Goal: Task Accomplishment & Management: Manage account settings

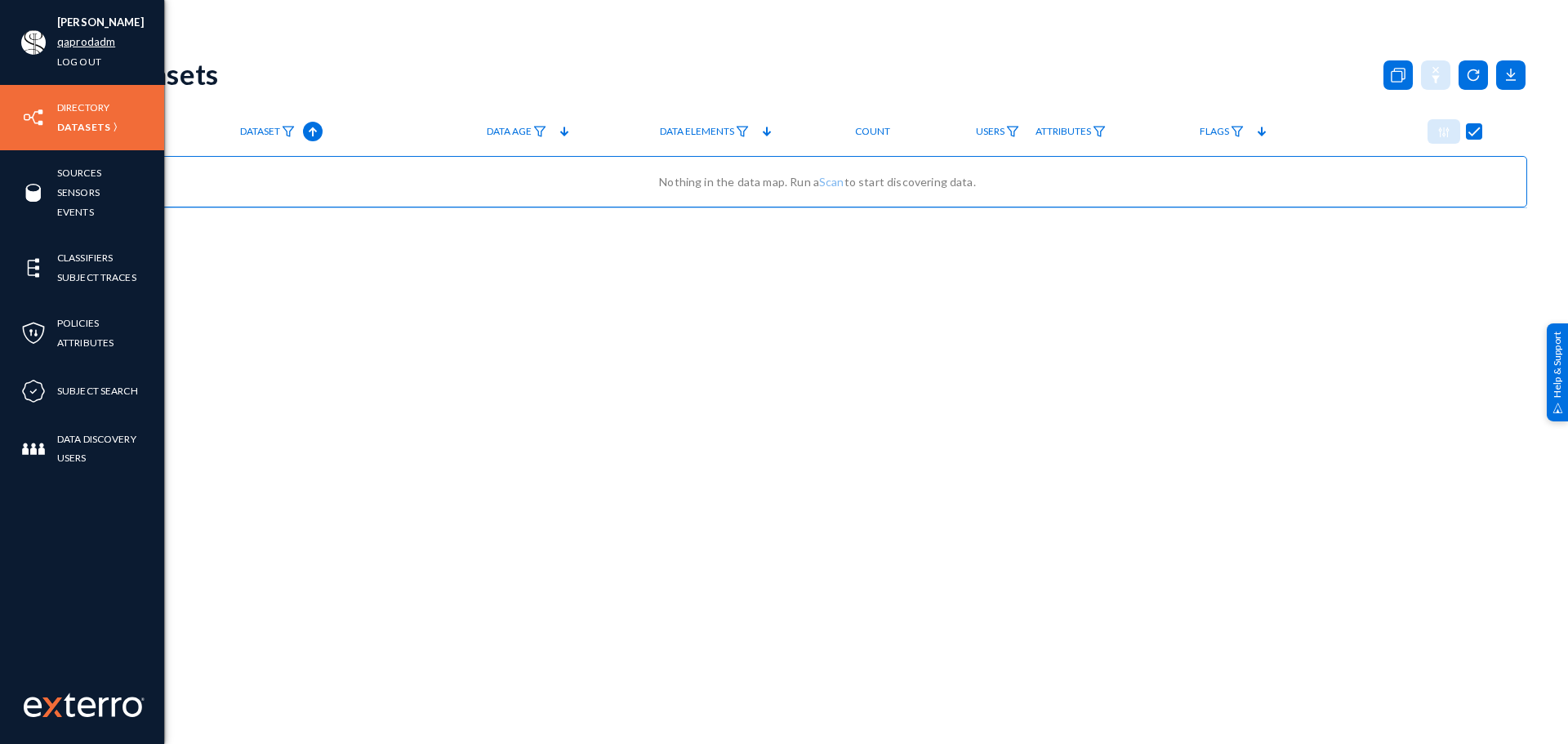
click at [73, 45] on link "qaprodadm" at bounding box center [86, 41] width 58 height 18
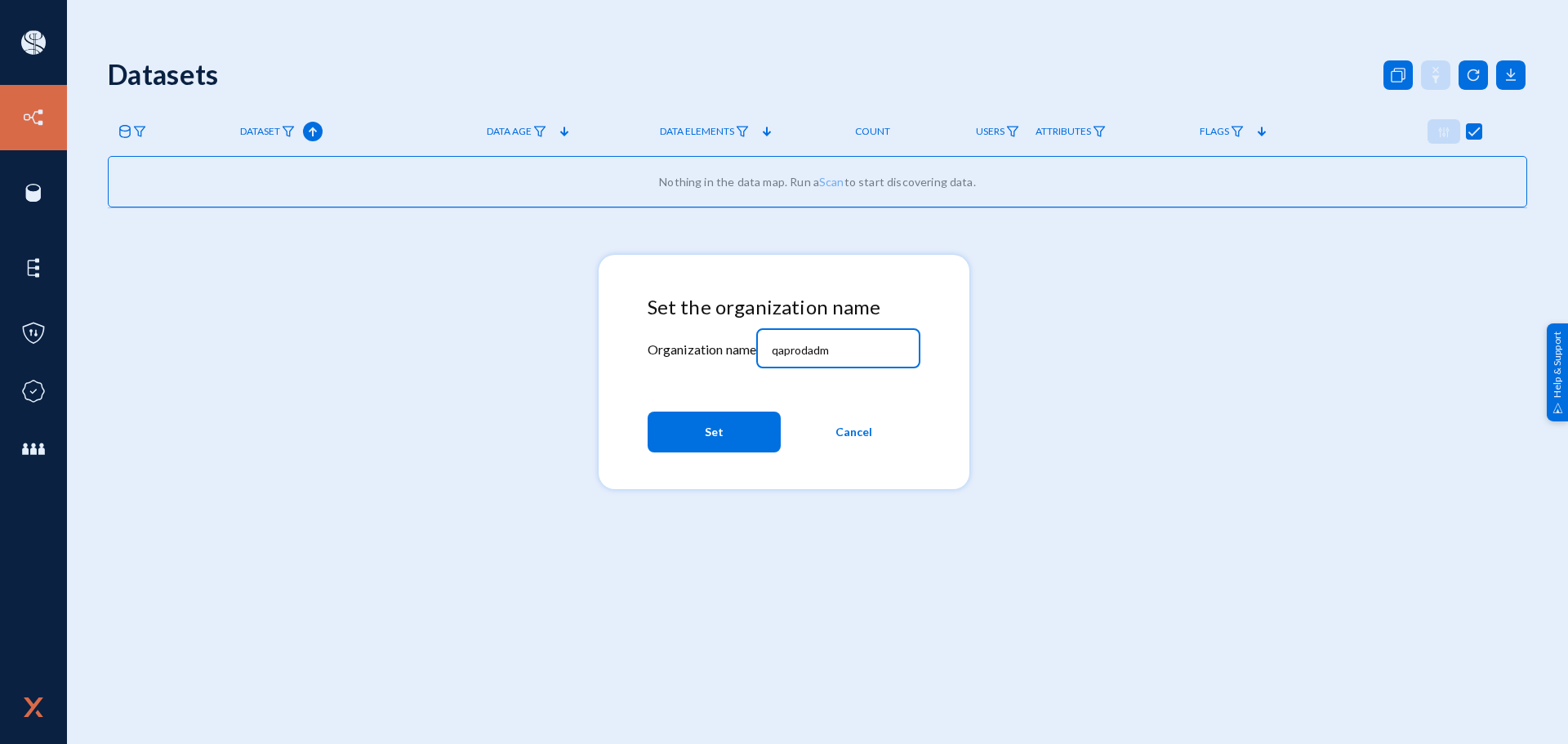
click at [886, 352] on input "qaprodadm" at bounding box center [842, 350] width 140 height 15
paste input "xchangecert25"
type input "xchangecert25"
click at [735, 444] on button "Set" at bounding box center [714, 432] width 133 height 41
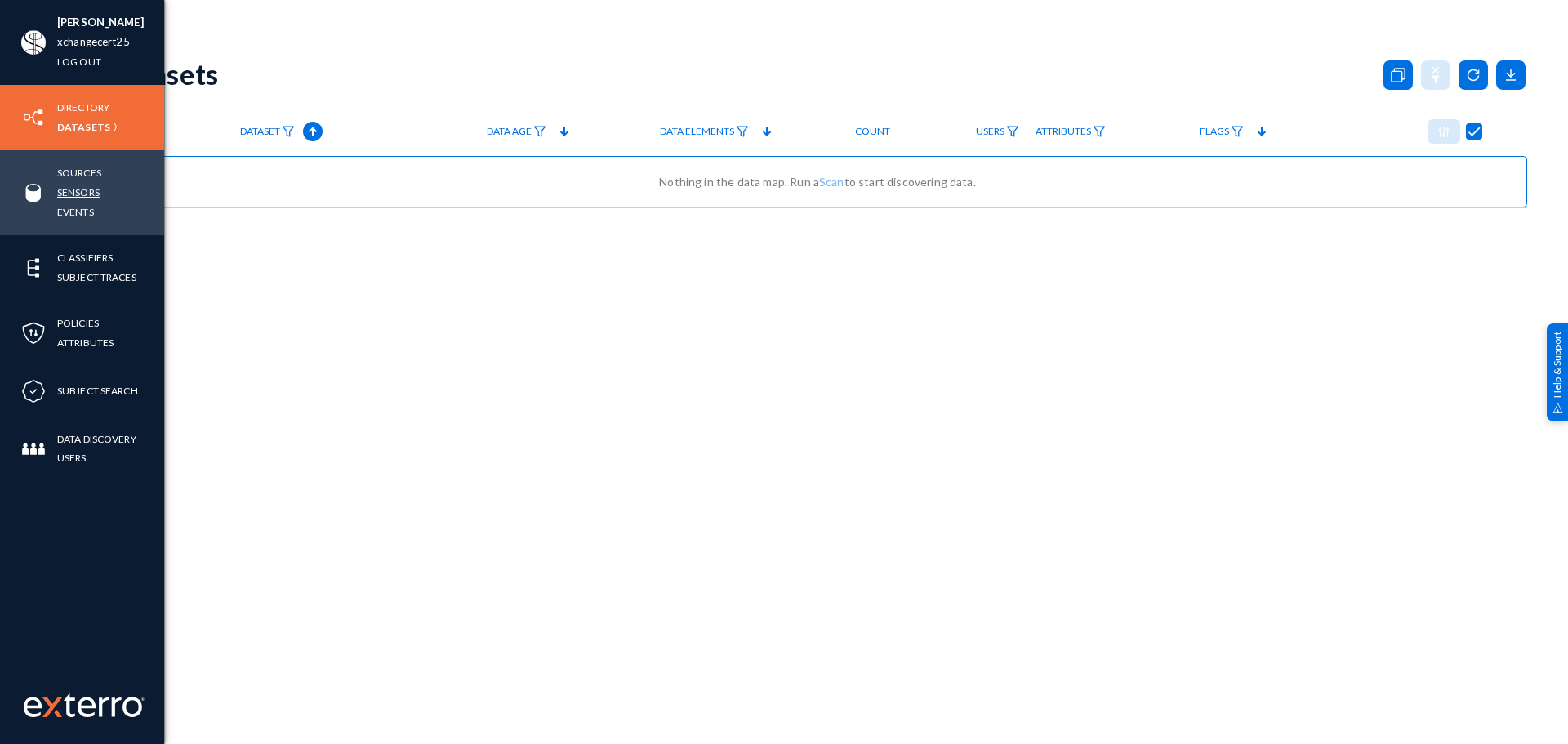
click at [75, 192] on link "Sensors" at bounding box center [78, 192] width 42 height 18
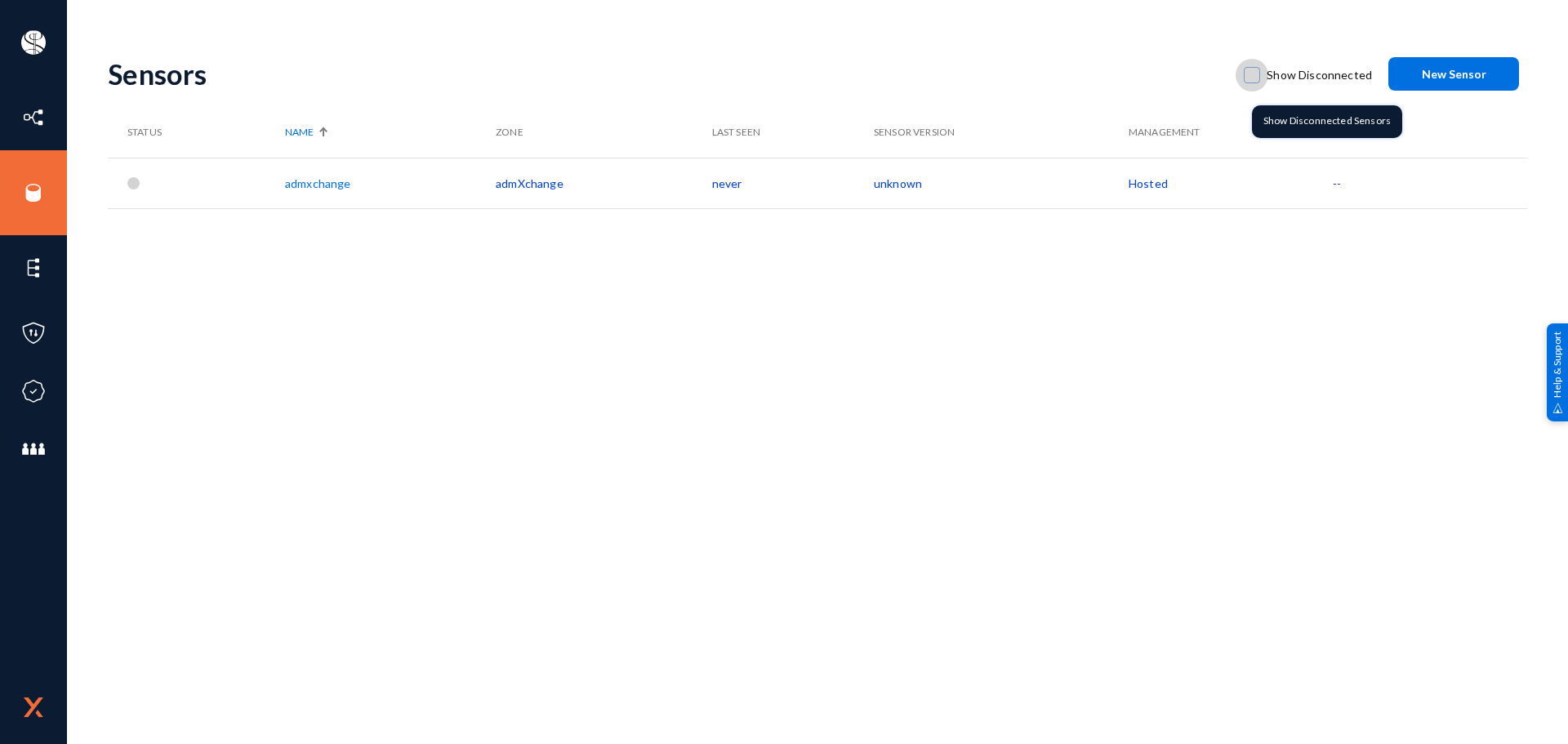
click at [1254, 70] on span at bounding box center [1251, 75] width 17 height 17
click at [1252, 82] on input "Show Disconnected" at bounding box center [1251, 83] width 2 height 2
checkbox input "true"
click at [330, 182] on link "admxchange" at bounding box center [317, 183] width 65 height 14
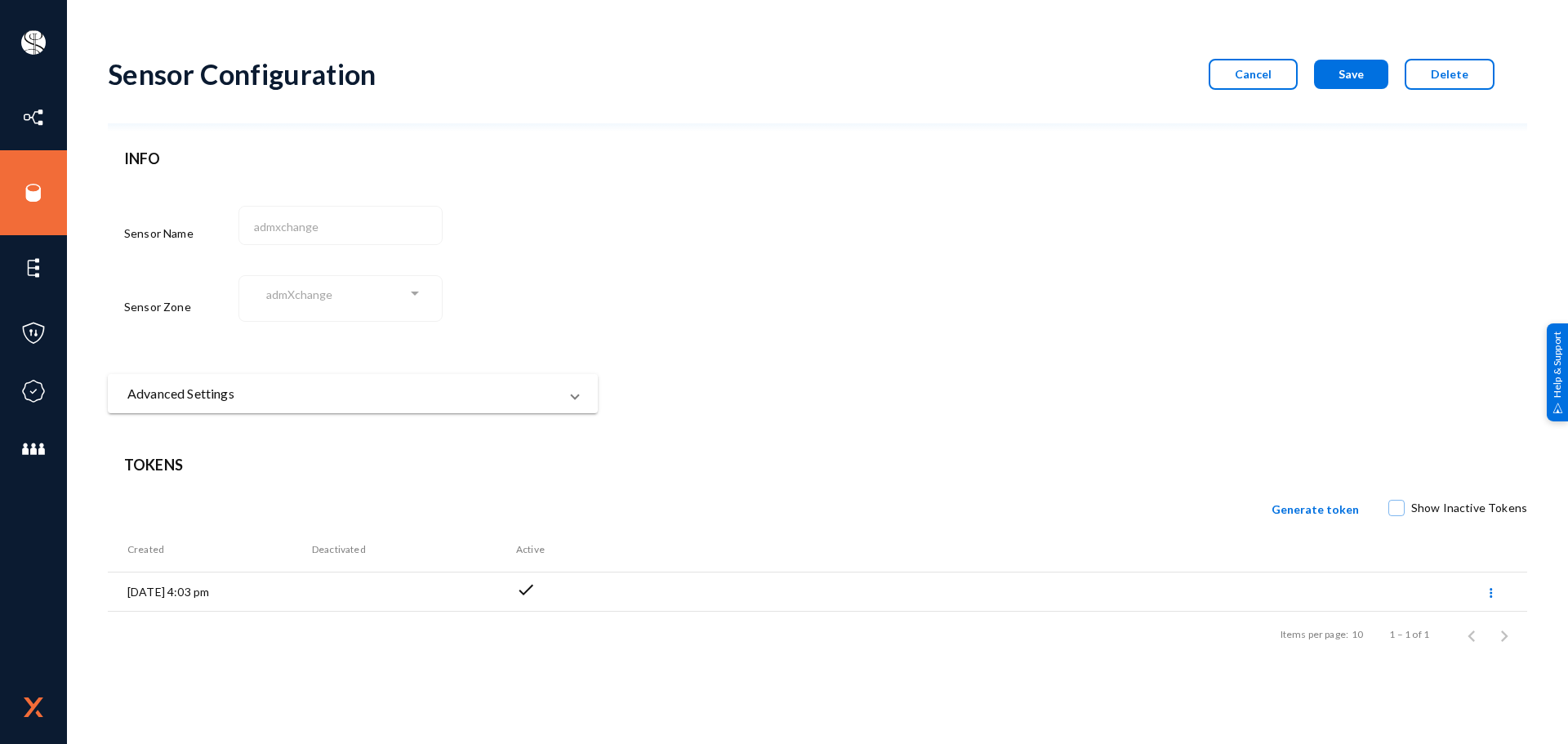
click at [520, 590] on span "check" at bounding box center [525, 590] width 19 height 19
click at [364, 482] on div "Tokens Show Inactive Tokens Generate token Created Deactivated Active [DATE] 4:…" at bounding box center [817, 556] width 1419 height 204
click at [424, 397] on mat-panel-title "Advanced Settings" at bounding box center [343, 394] width 431 height 19
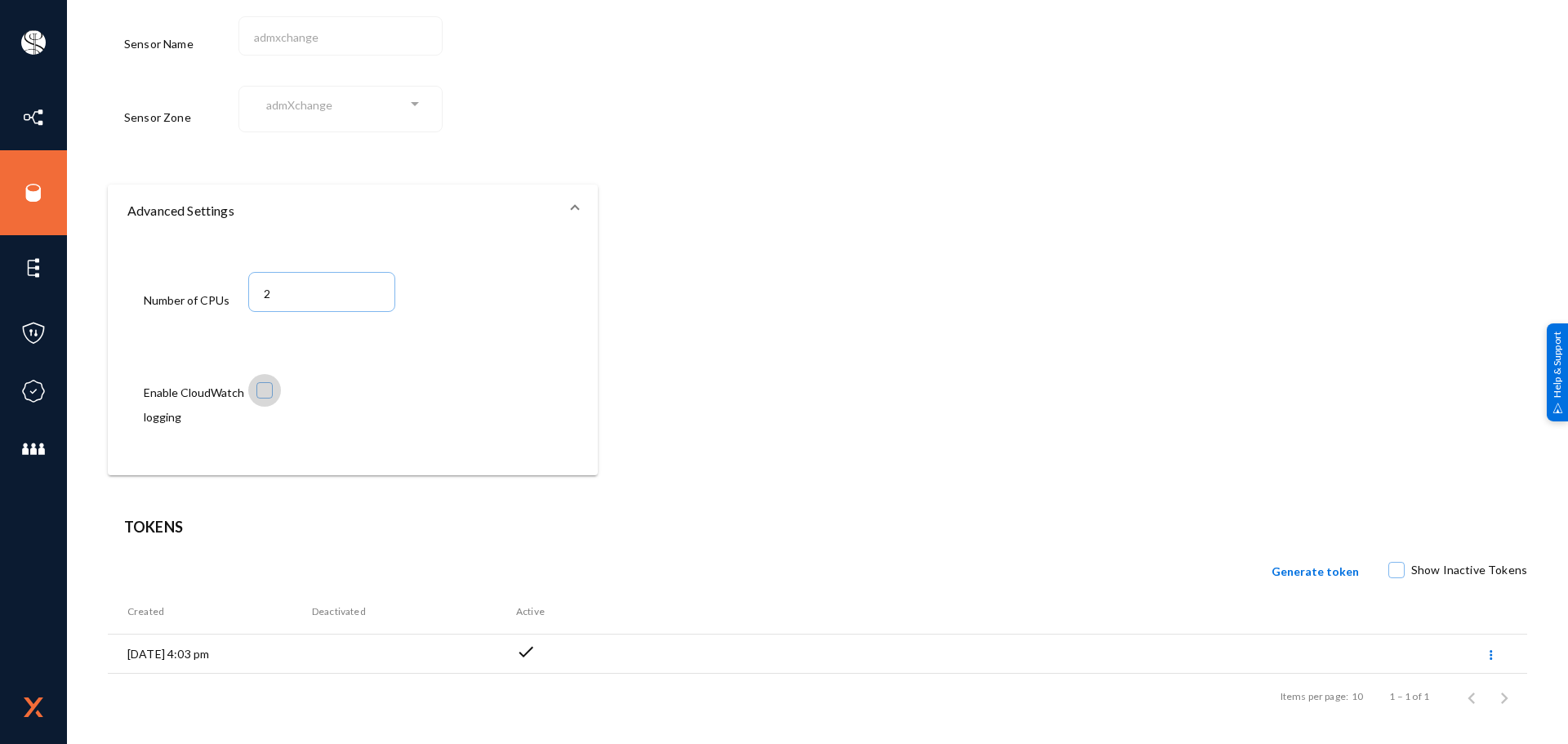
click at [264, 397] on span at bounding box center [264, 390] width 17 height 17
click at [264, 397] on input "checkbox" at bounding box center [265, 398] width 2 height 2
checkbox input "true"
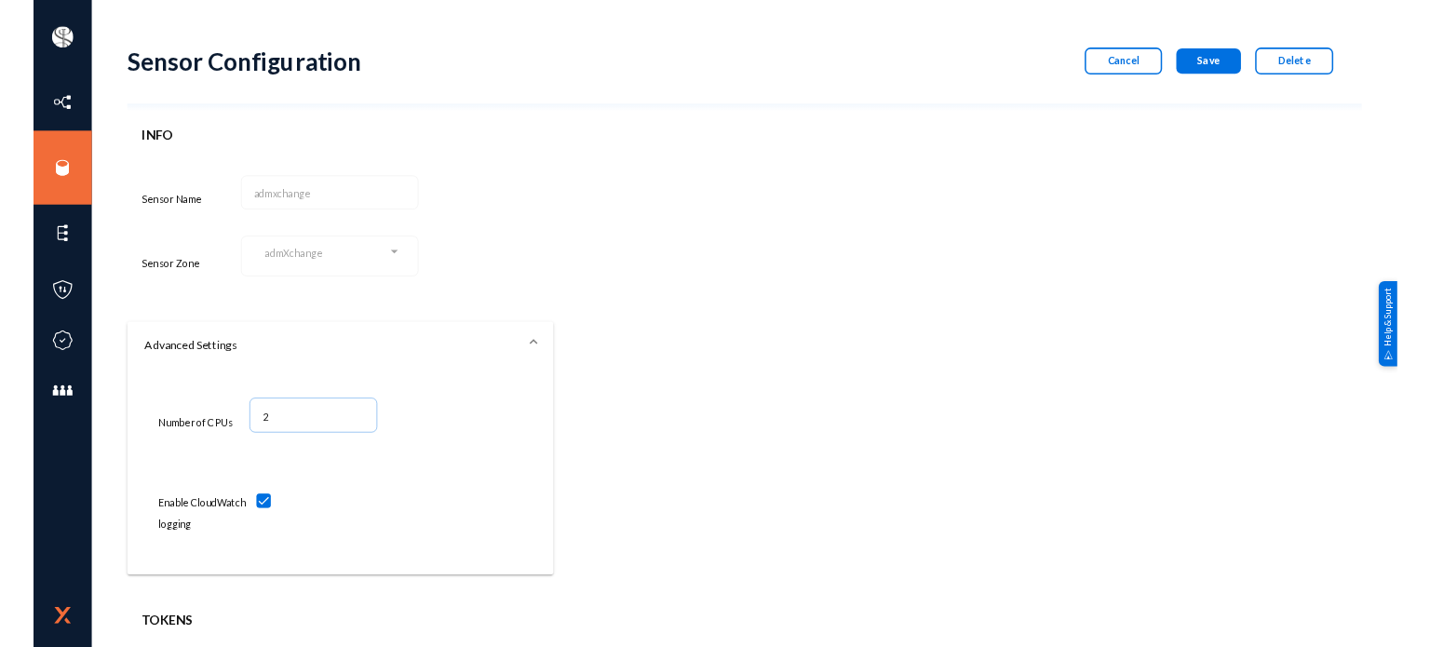
scroll to position [0, 0]
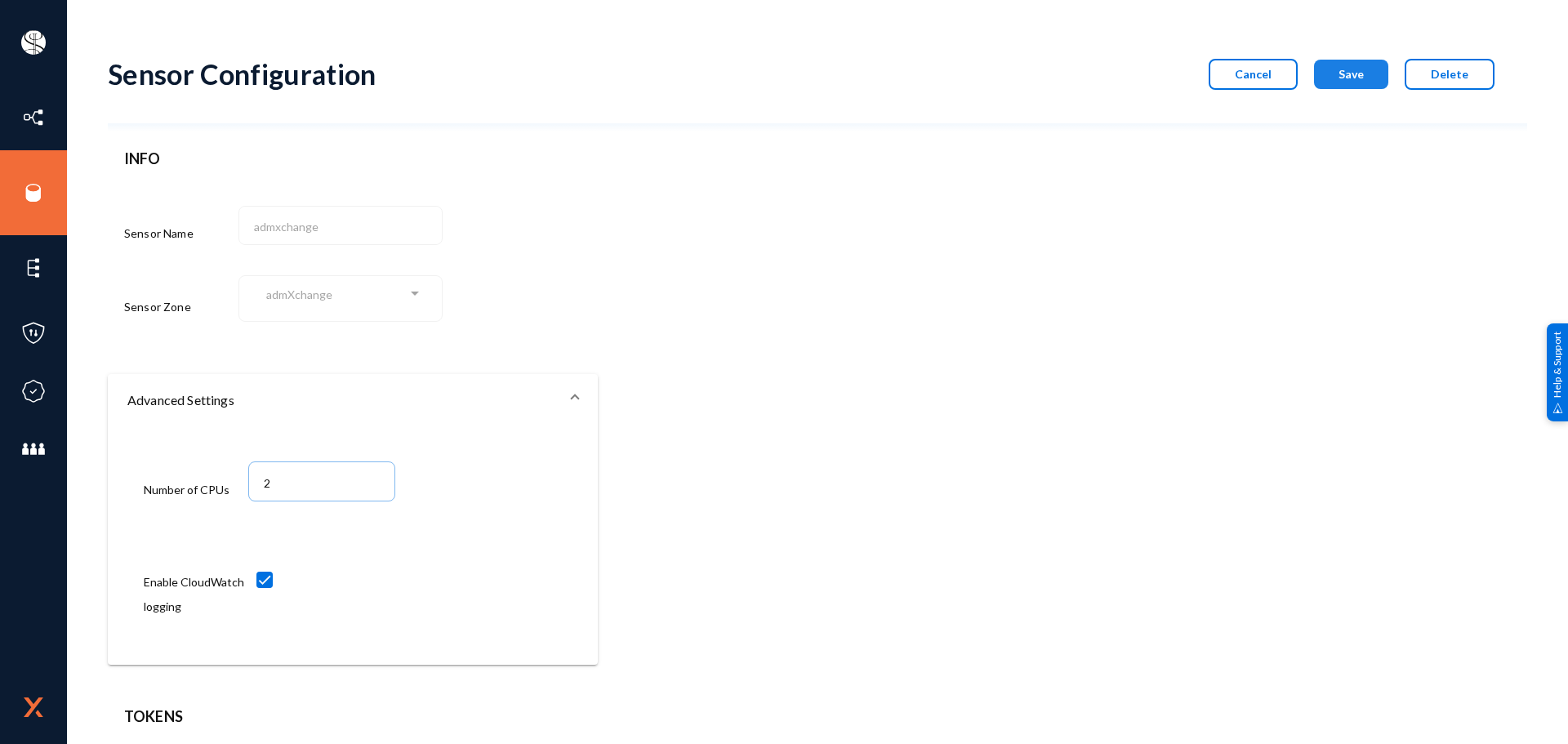
click at [1347, 71] on span "Save" at bounding box center [1351, 74] width 25 height 14
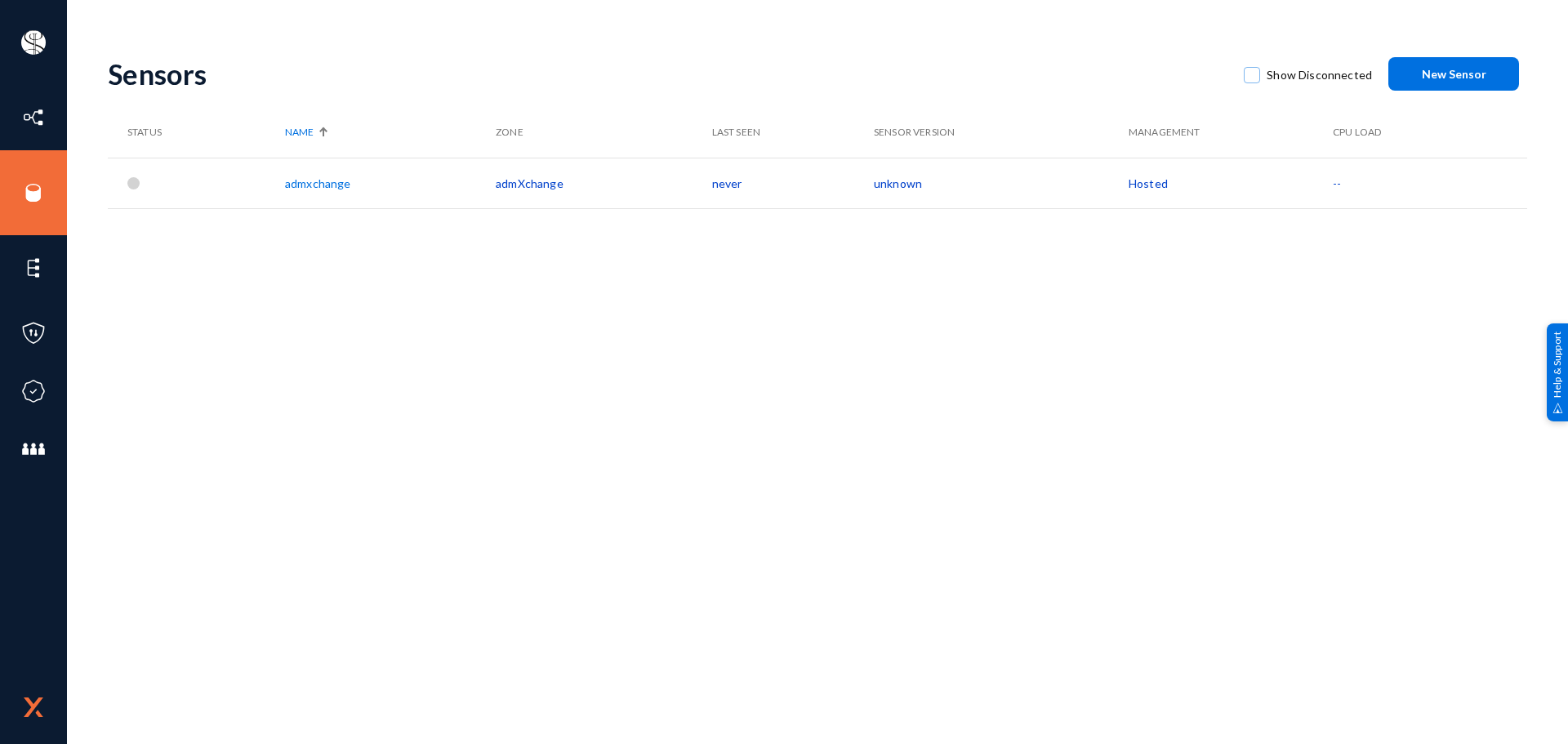
click at [539, 183] on td "admXchange" at bounding box center [603, 183] width 216 height 51
click at [326, 190] on td "admxchange" at bounding box center [390, 183] width 210 height 51
click at [332, 190] on link "admxchange" at bounding box center [317, 183] width 65 height 14
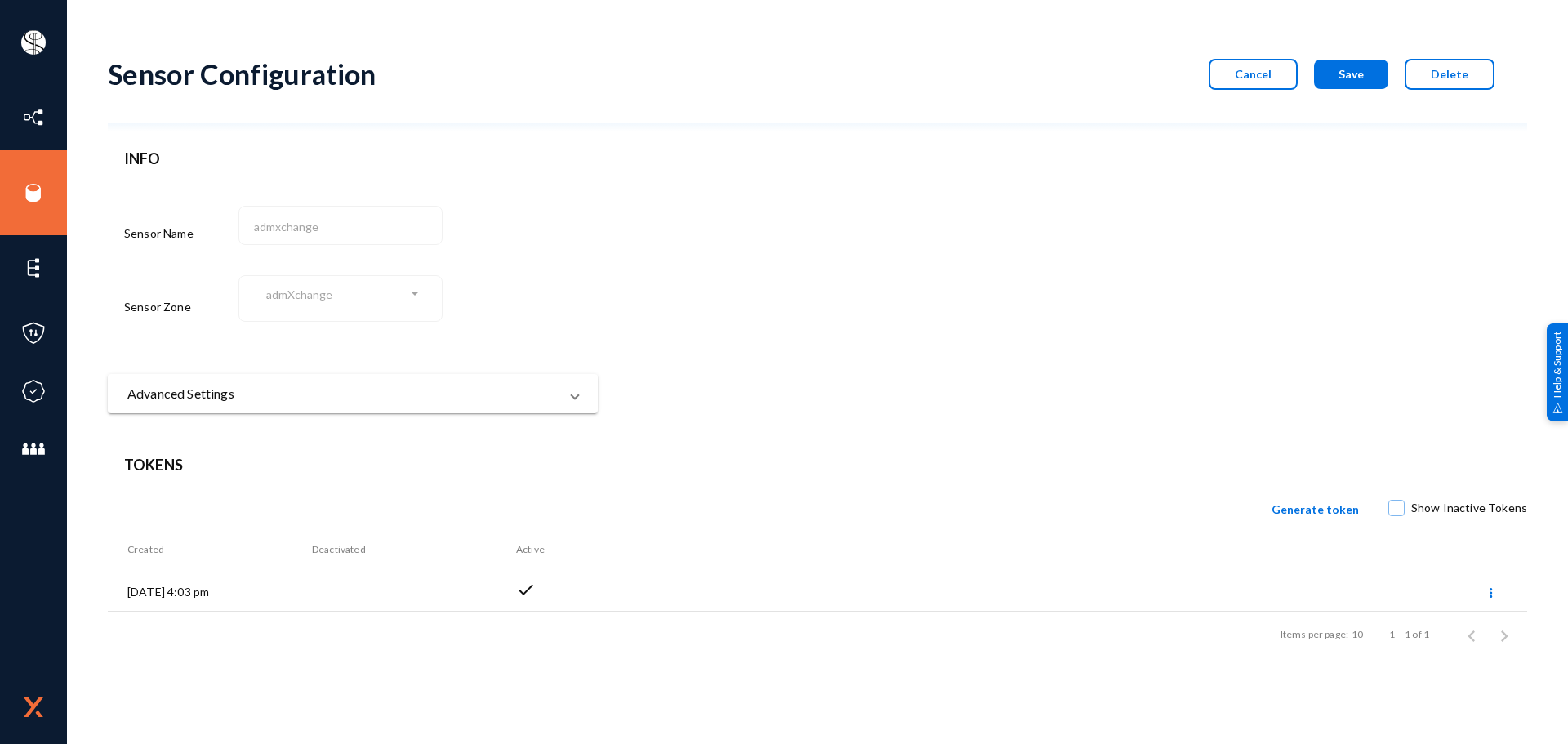
click at [332, 190] on div "Sensor Name admxchange Sensor Zone admXchange" at bounding box center [353, 263] width 457 height 155
click at [481, 418] on div "Sensor Configuration Cancel Save Delete INFO Sensor Name admxchange Sensor Zone…" at bounding box center [817, 349] width 1419 height 617
click at [488, 404] on mat-expansion-panel-header "Advanced Settings" at bounding box center [353, 393] width 490 height 39
click at [262, 580] on span at bounding box center [264, 580] width 17 height 17
click at [264, 587] on input "checkbox" at bounding box center [265, 588] width 2 height 2
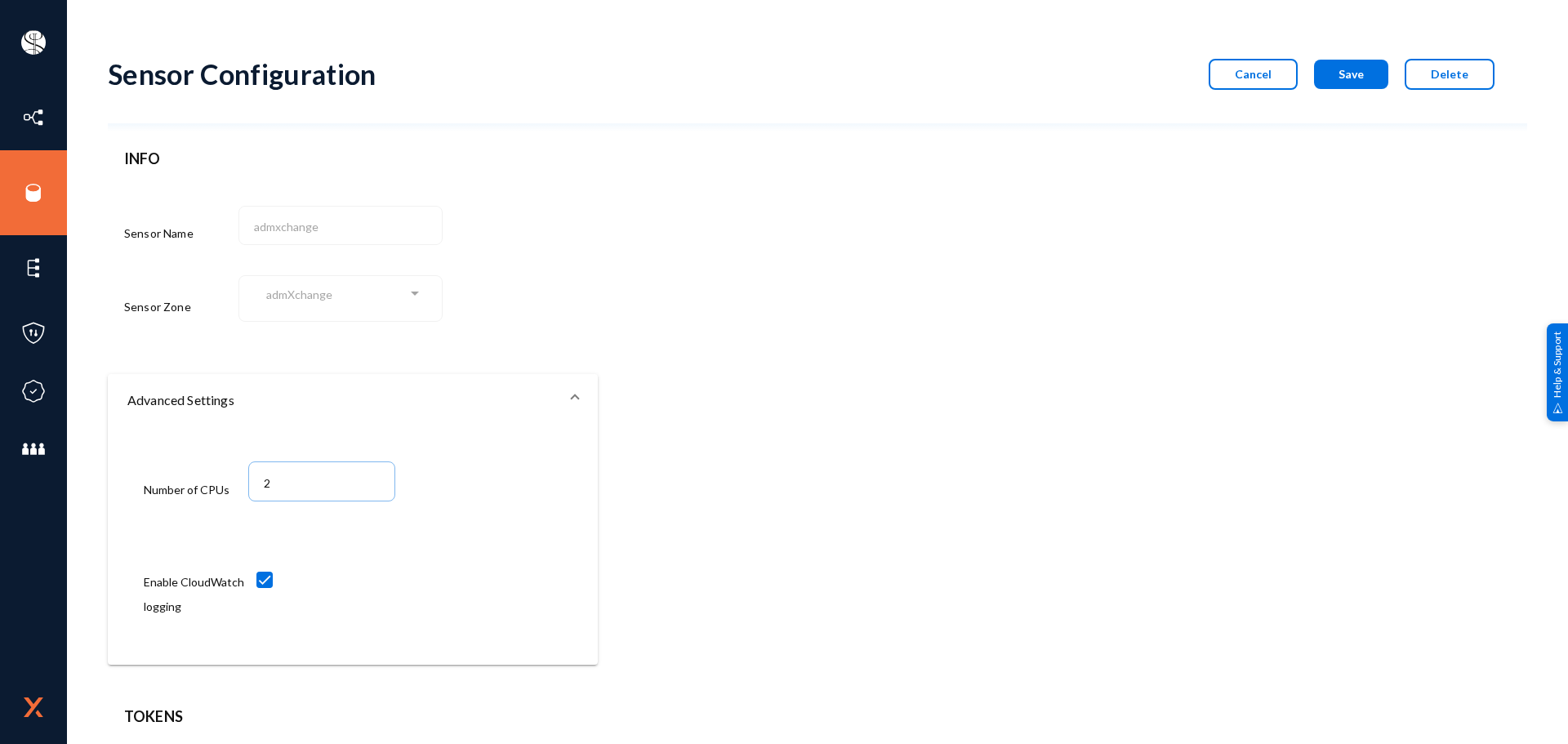
checkbox input "false"
click at [1346, 74] on span "Save" at bounding box center [1351, 74] width 25 height 14
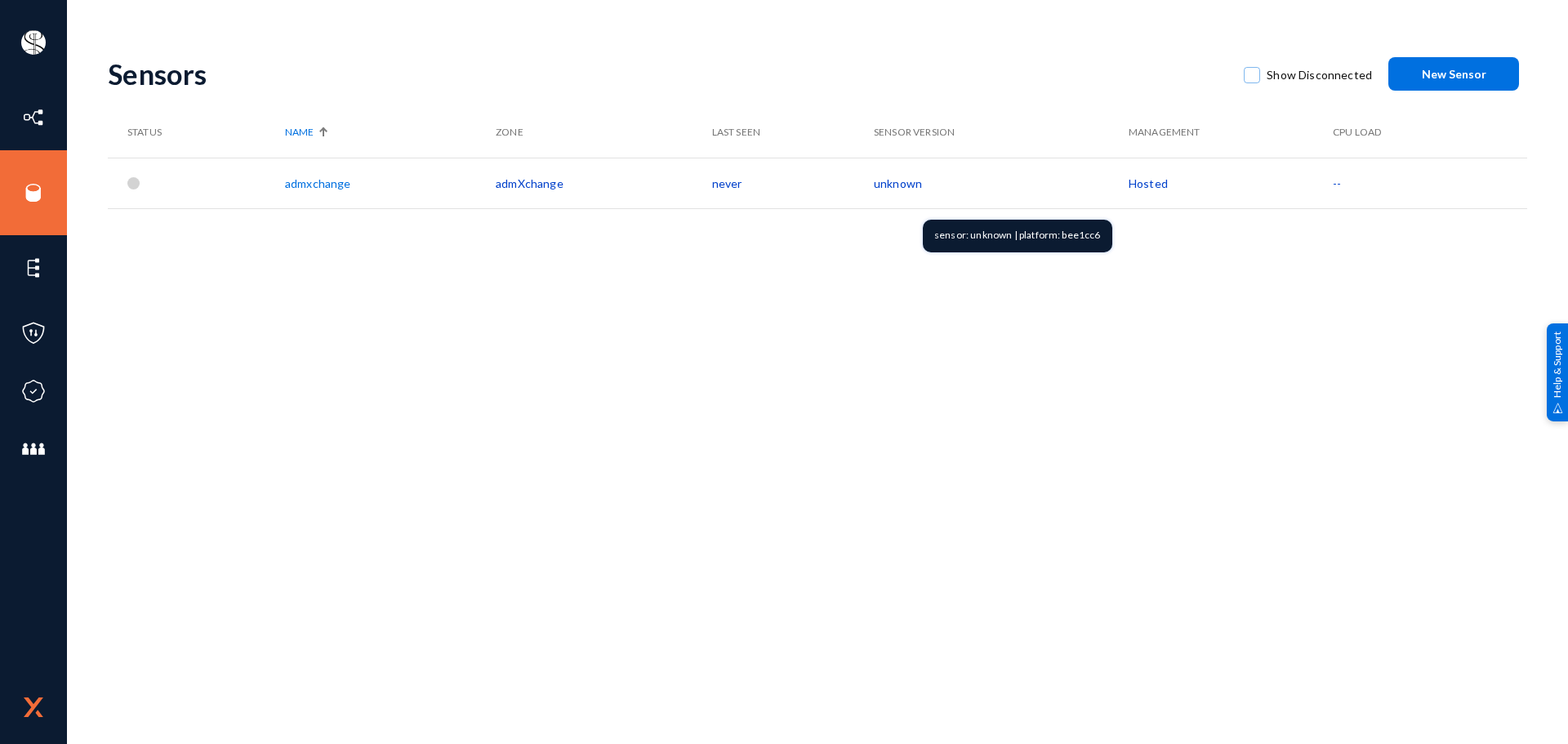
click at [1073, 239] on div "sensor: unknown | platform: bee1cc6" at bounding box center [1017, 235] width 189 height 32
copy div "bee1cc6"
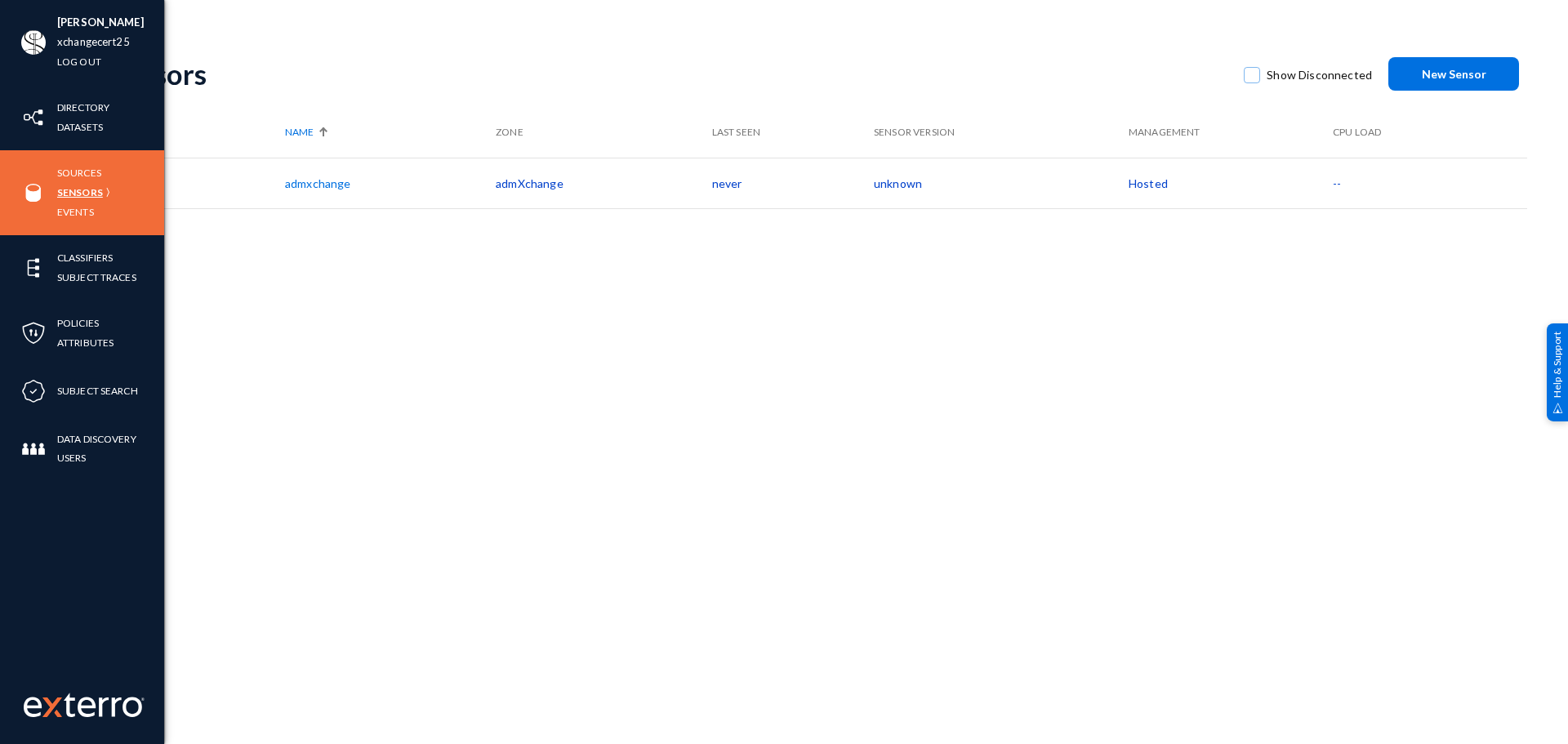
click at [79, 188] on link "Sensors" at bounding box center [80, 192] width 46 height 18
click at [84, 165] on link "Sources" at bounding box center [79, 172] width 44 height 18
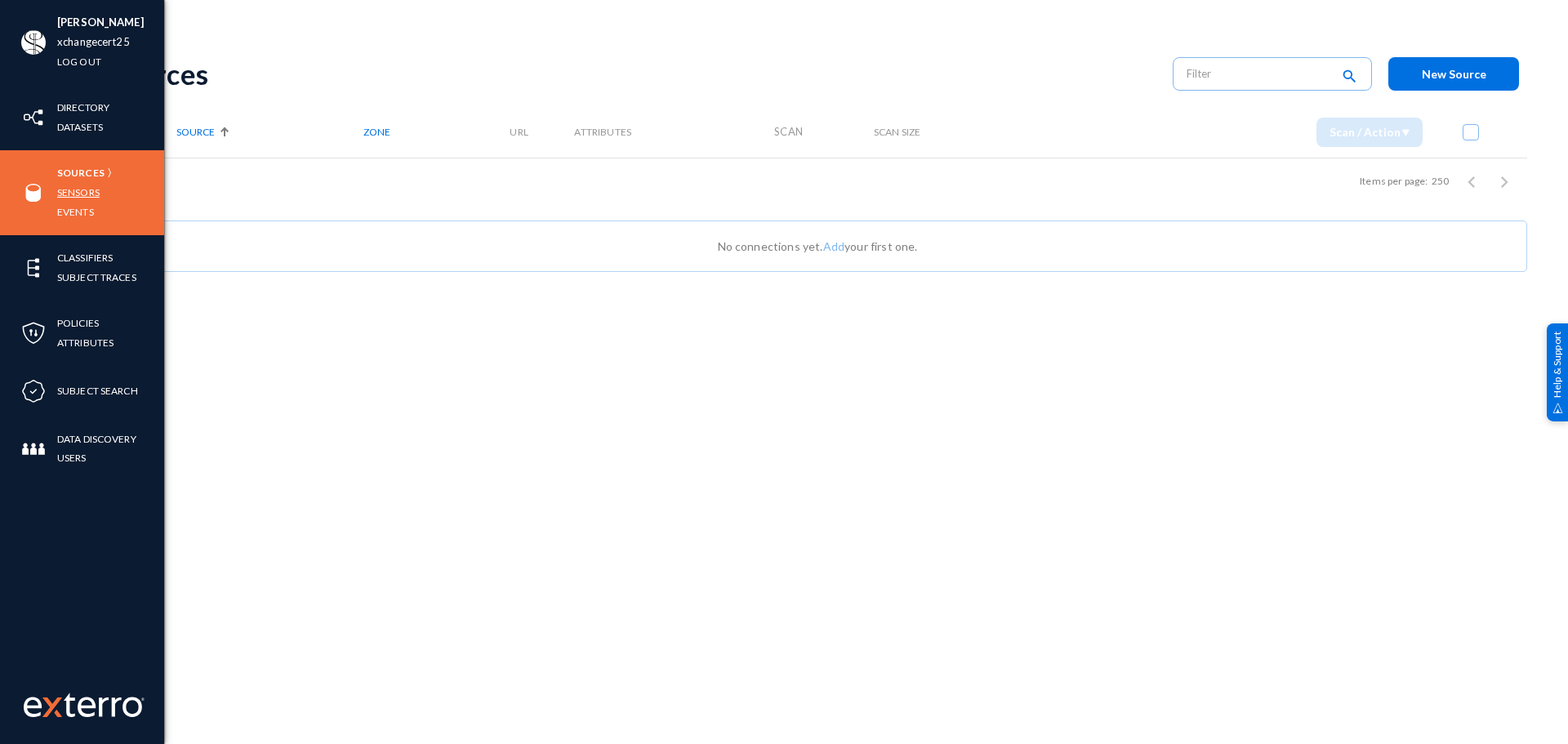
click at [82, 190] on link "Sensors" at bounding box center [78, 192] width 42 height 18
